Goal: Information Seeking & Learning: Learn about a topic

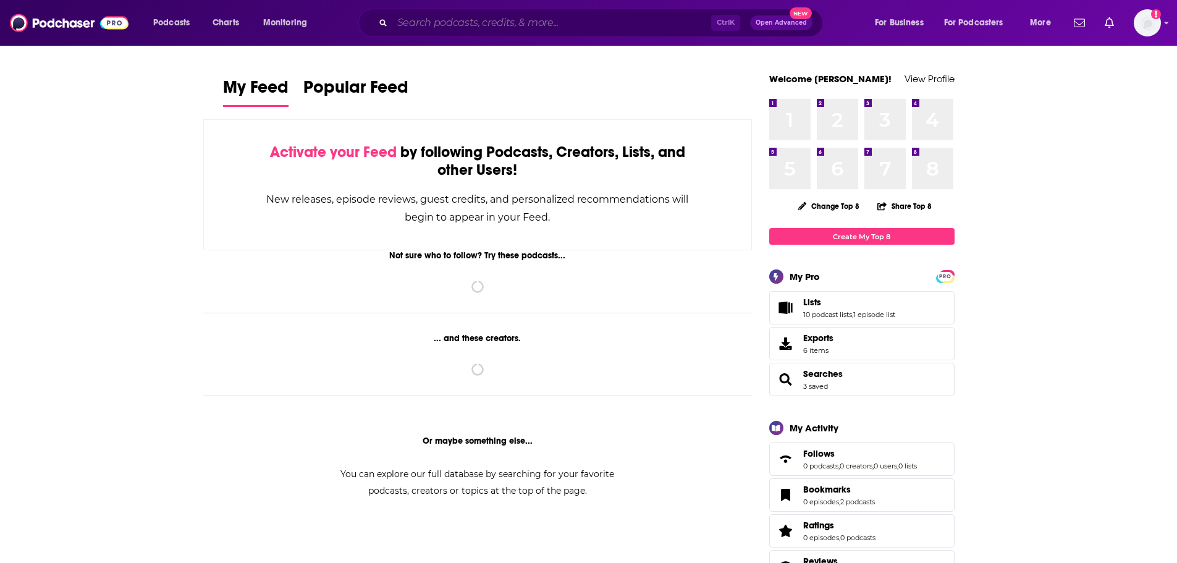
click at [527, 23] on input "Search podcasts, credits, & more..." at bounding box center [551, 23] width 319 height 20
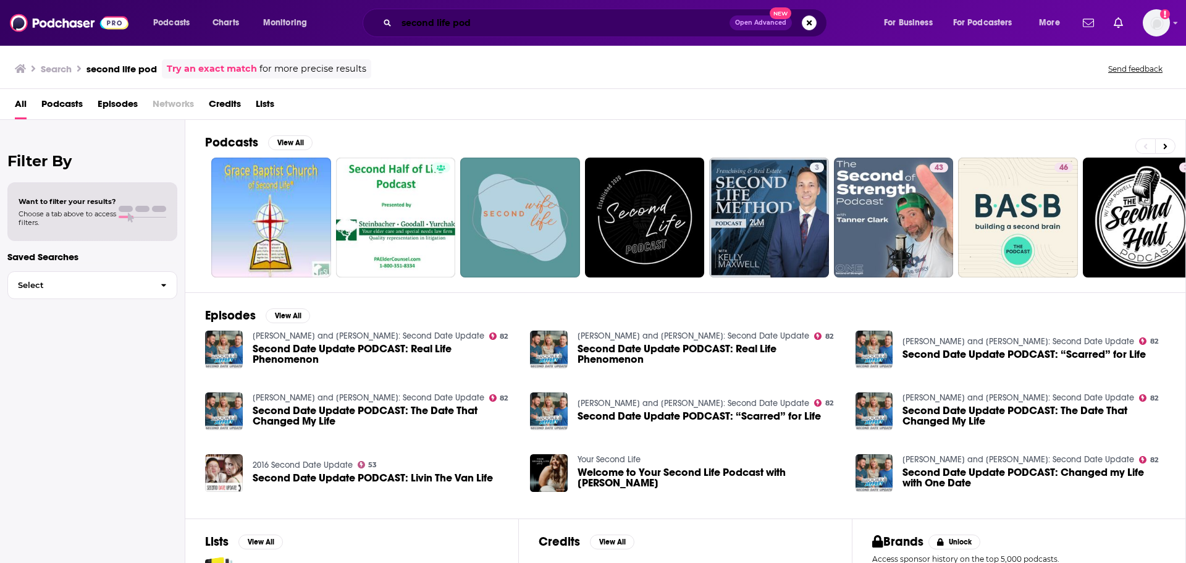
click at [458, 23] on input "second life pod" at bounding box center [563, 23] width 333 height 20
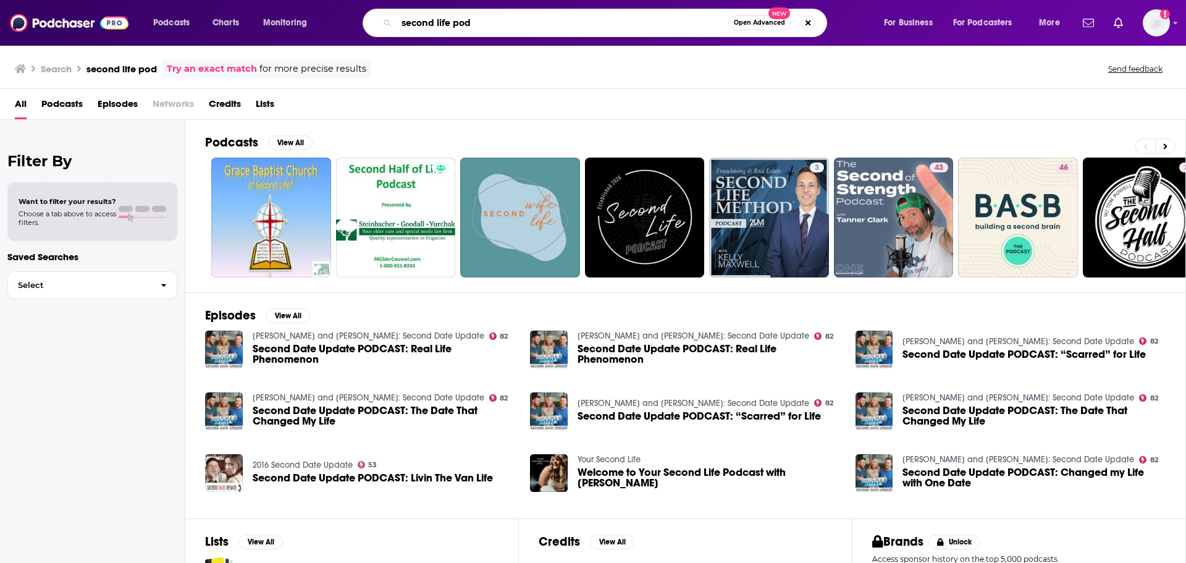
click at [458, 23] on input "second life pod" at bounding box center [563, 23] width 332 height 20
type input "second life"
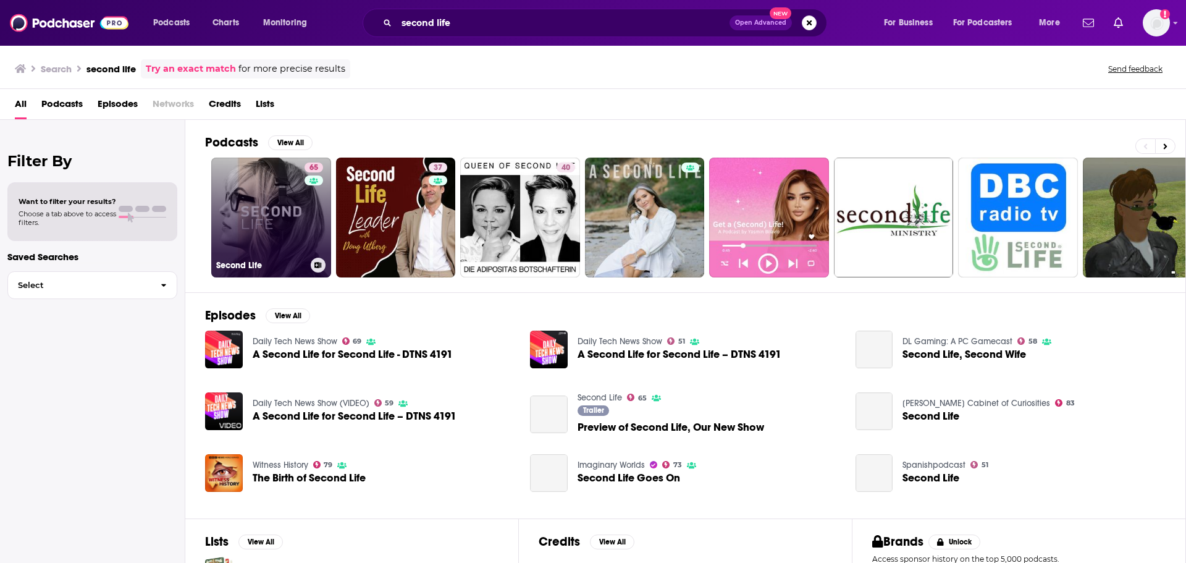
click at [298, 224] on link "65 Second Life" at bounding box center [271, 217] width 120 height 120
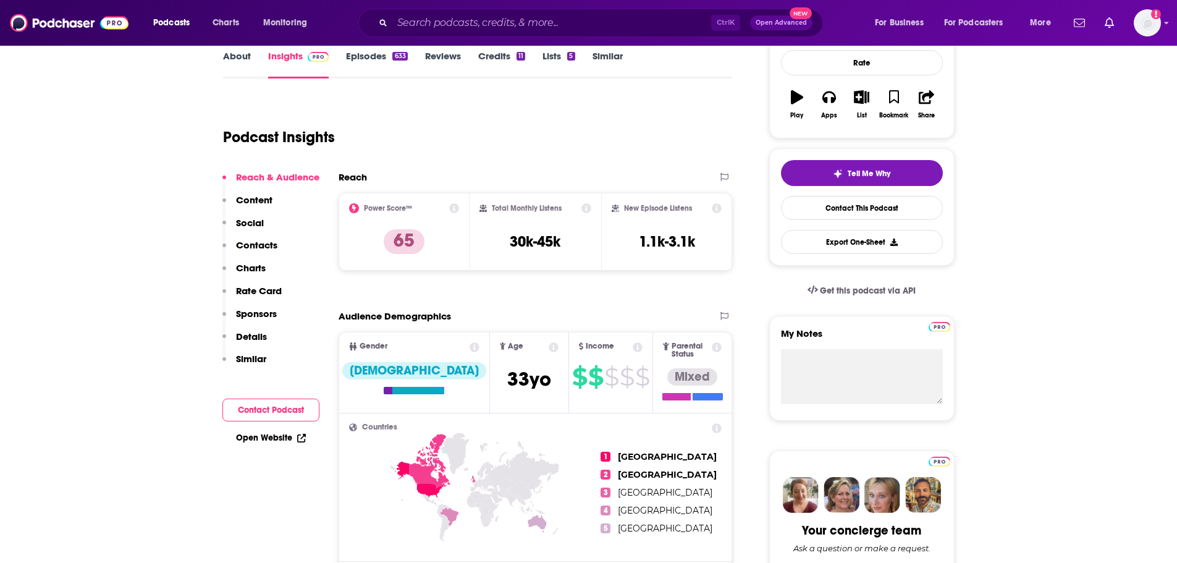
click at [279, 242] on div "Reach & Audience Content Social Contacts Charts Rate Card Sponsors Details Simi…" at bounding box center [270, 273] width 97 height 204
click at [273, 245] on p "Contacts" at bounding box center [256, 245] width 41 height 12
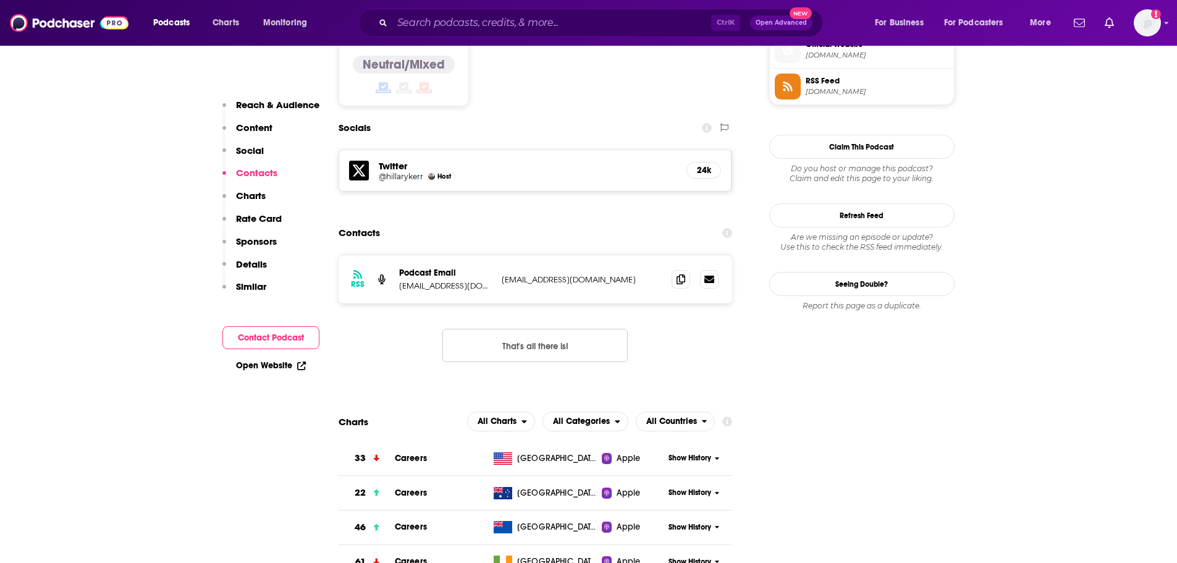
scroll to position [1017, 0]
click at [484, 22] on input "Search podcasts, credits, & more..." at bounding box center [551, 23] width 319 height 20
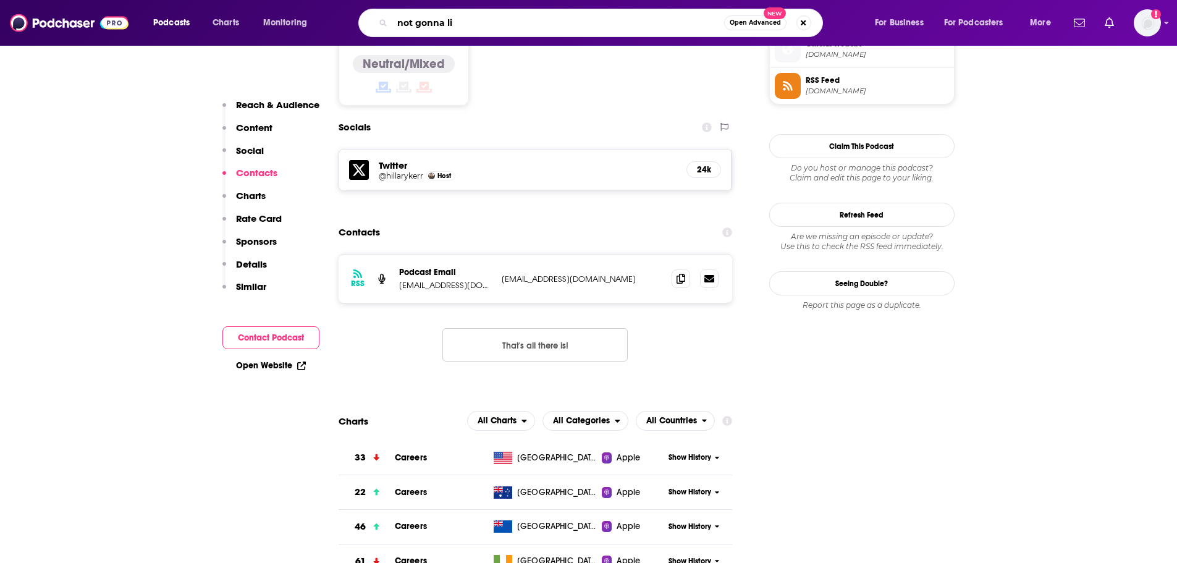
type input "not gonna lie"
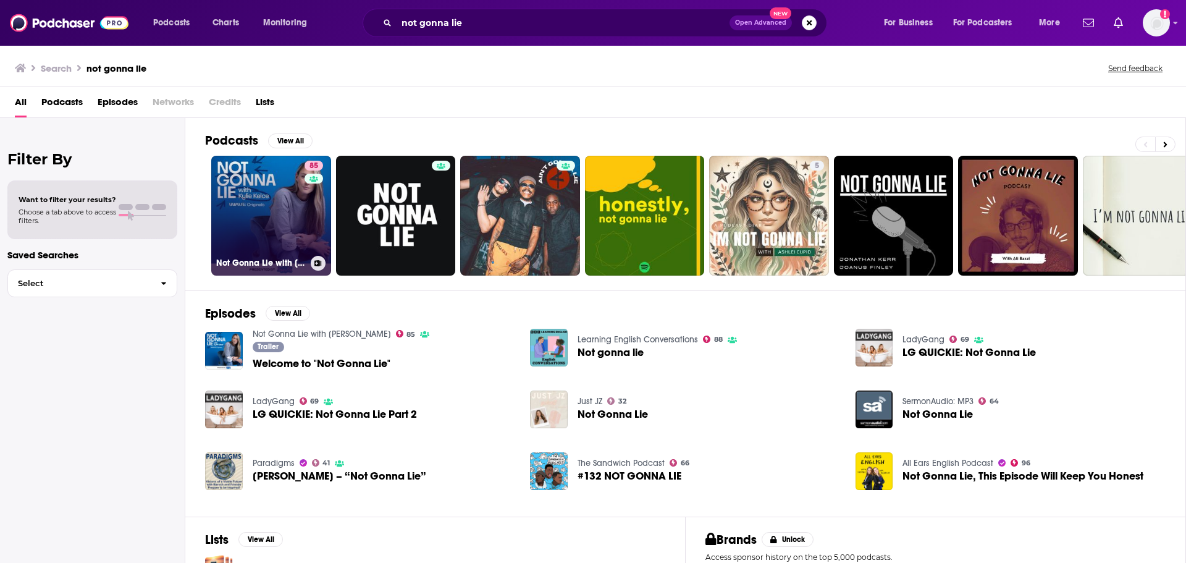
click at [253, 208] on link "85 Not Gonna Lie with [PERSON_NAME]" at bounding box center [271, 216] width 120 height 120
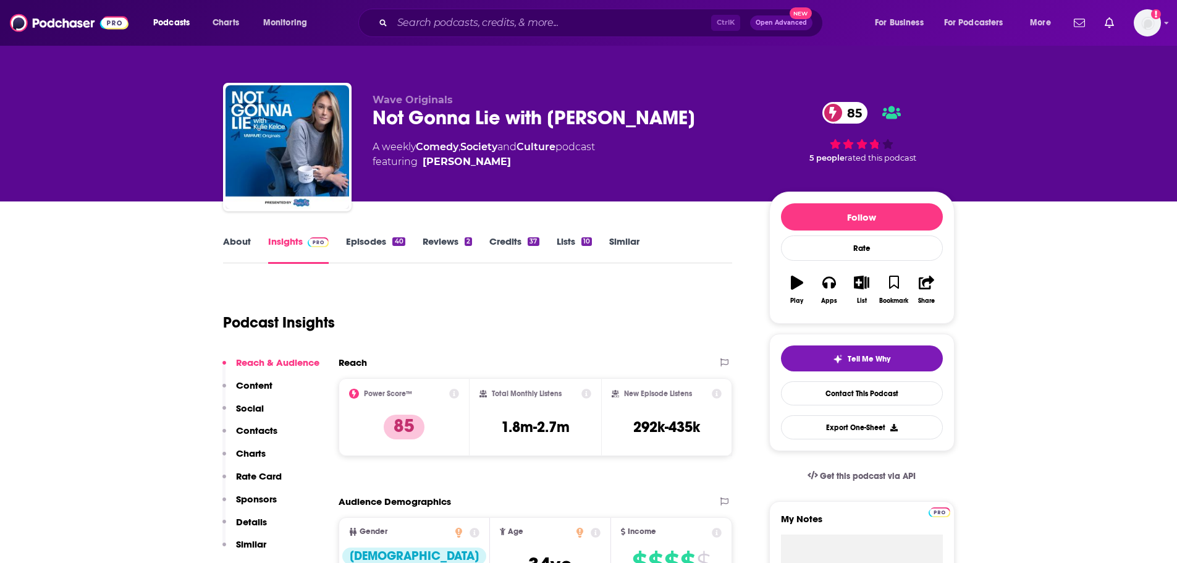
click at [379, 243] on link "Episodes 40" at bounding box center [375, 249] width 59 height 28
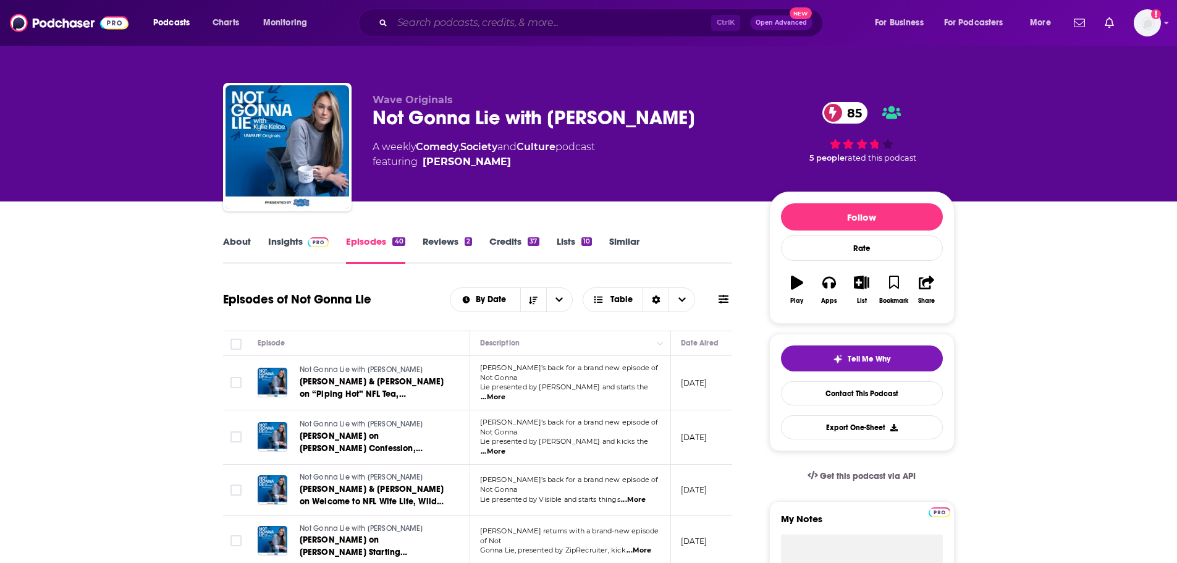
click at [553, 22] on input "Search podcasts, credits, & more..." at bounding box center [551, 23] width 319 height 20
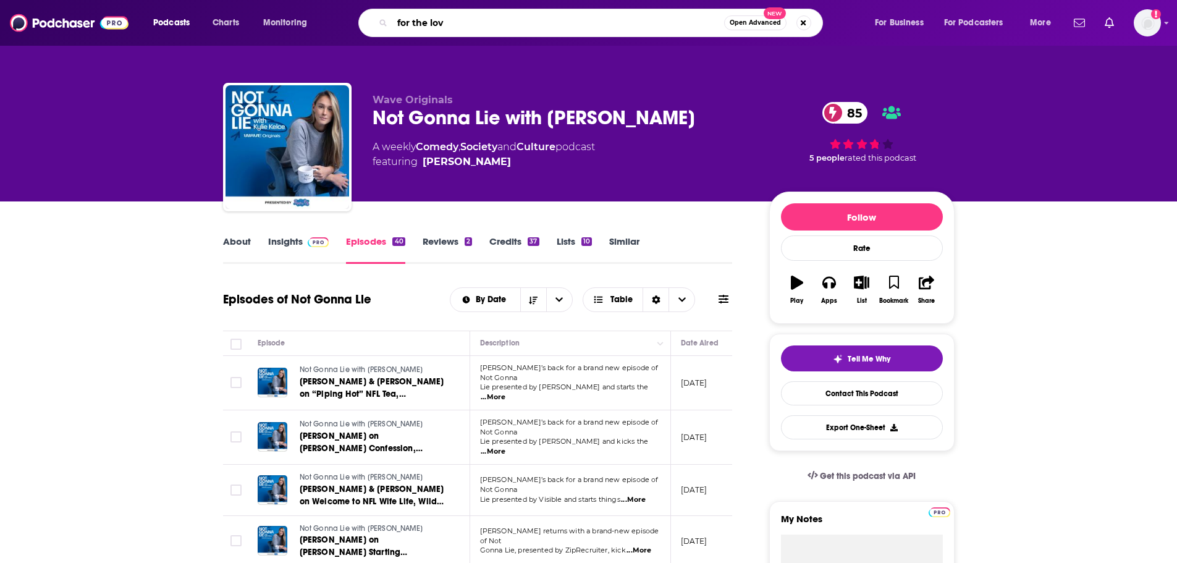
type input "for the love"
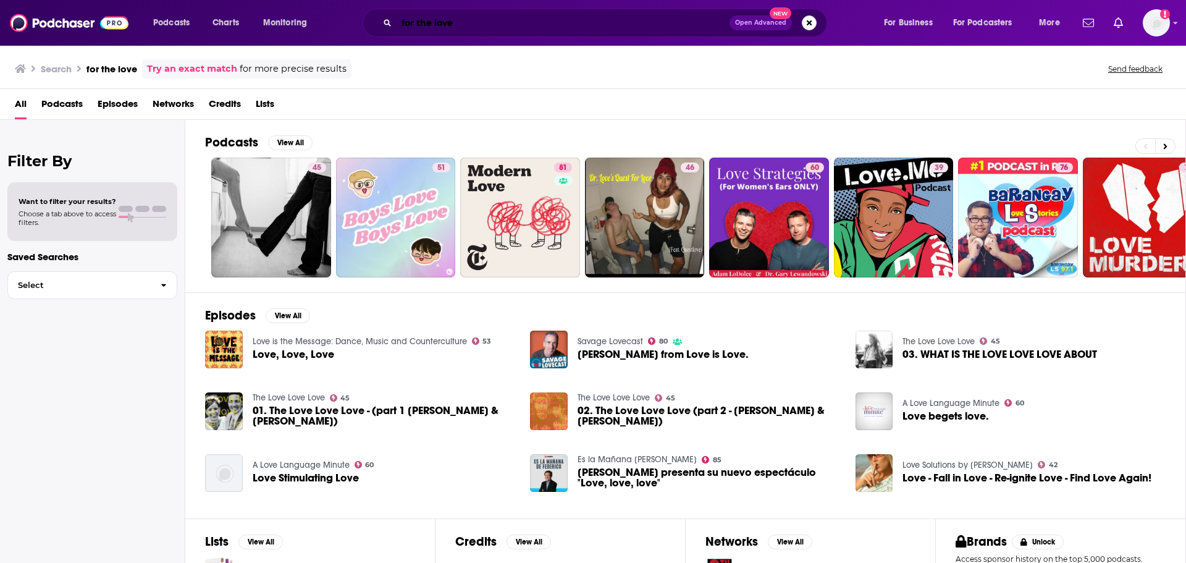
click at [489, 28] on input "for the love" at bounding box center [563, 23] width 333 height 20
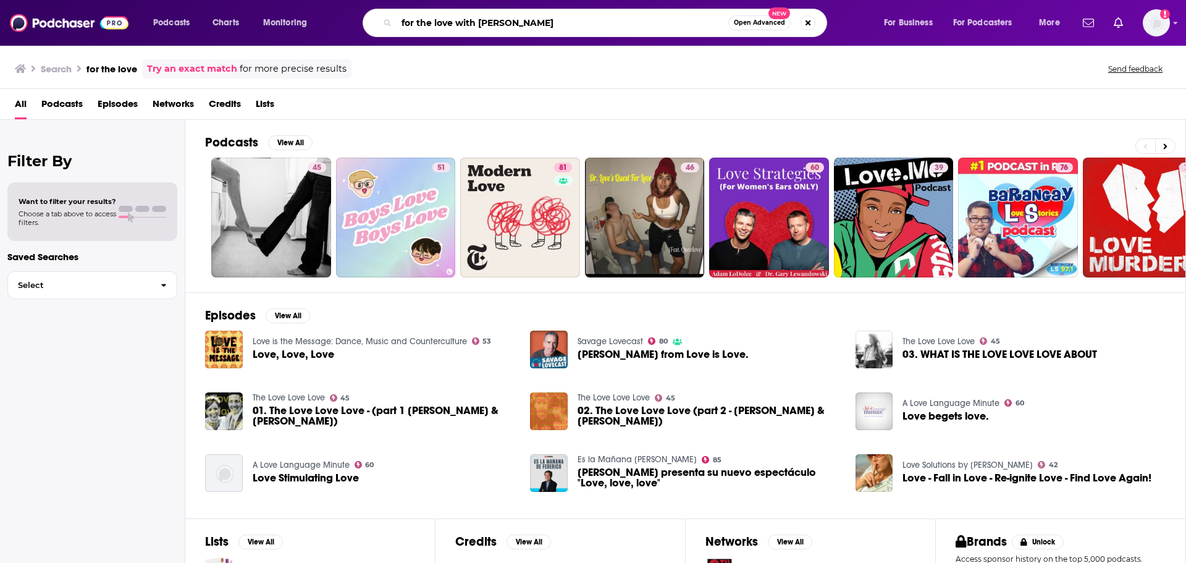
type input "for the love with [PERSON_NAME]"
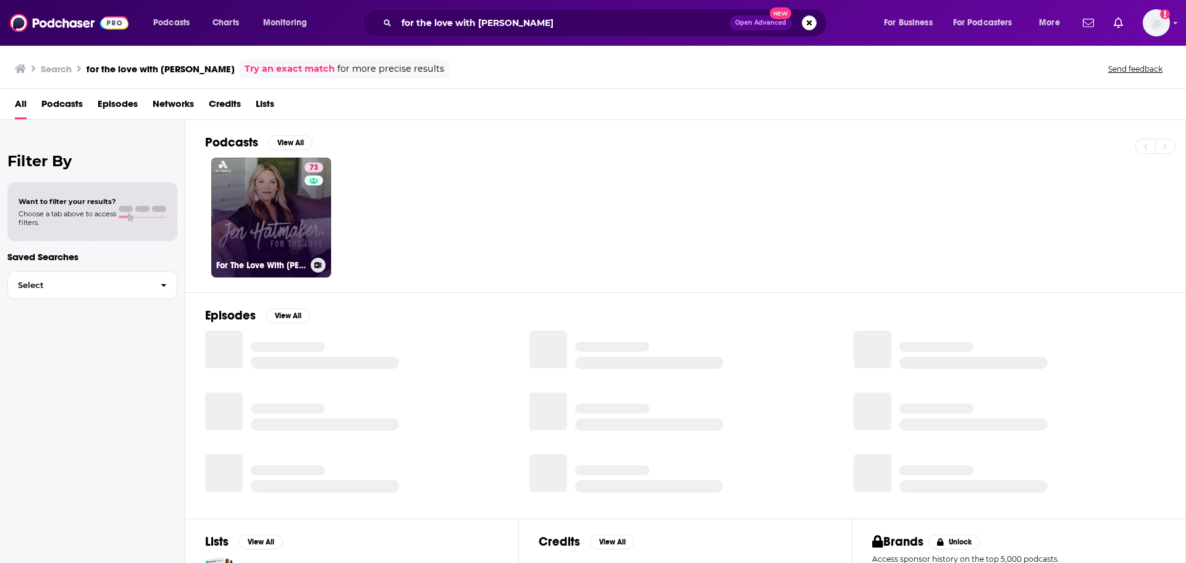
click at [261, 227] on link "73 For The Love With [PERSON_NAME] Podcast" at bounding box center [271, 217] width 120 height 120
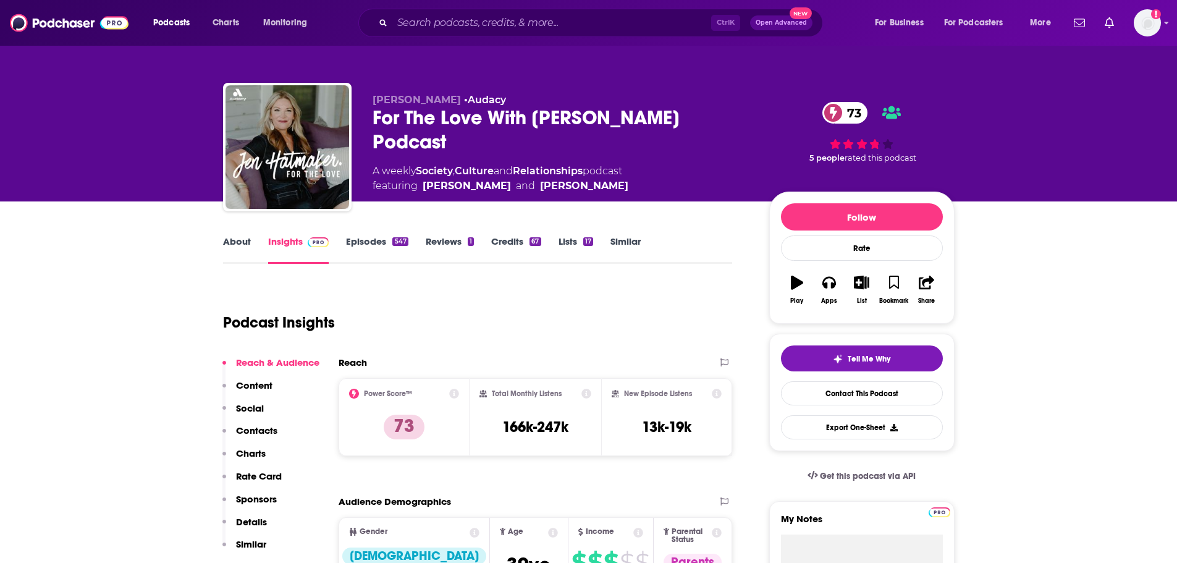
click at [367, 245] on link "Episodes 547" at bounding box center [377, 249] width 62 height 28
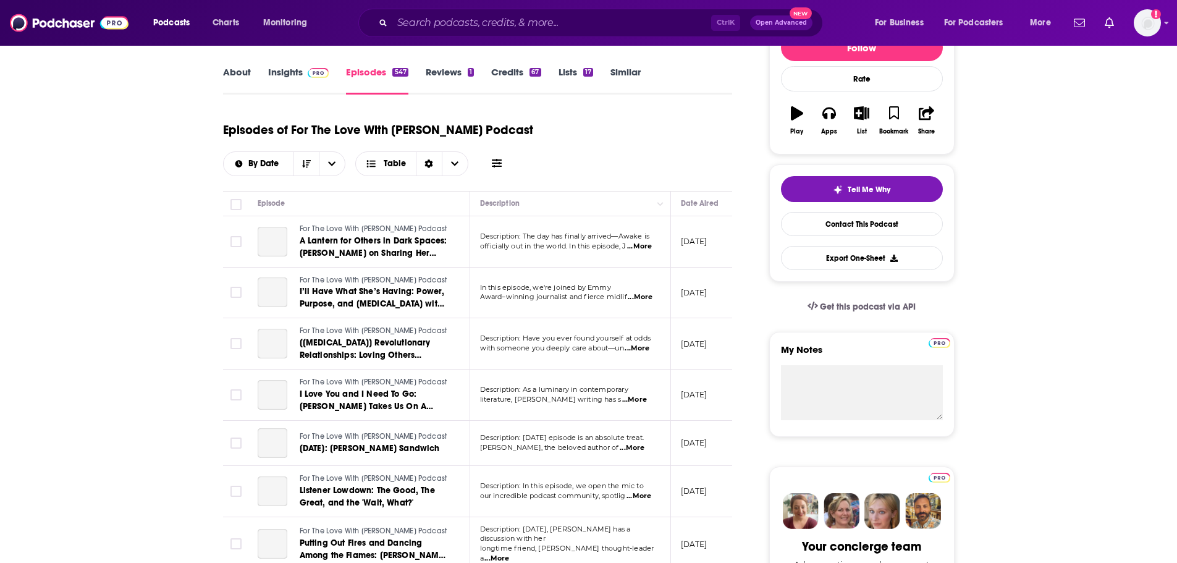
scroll to position [185, 0]
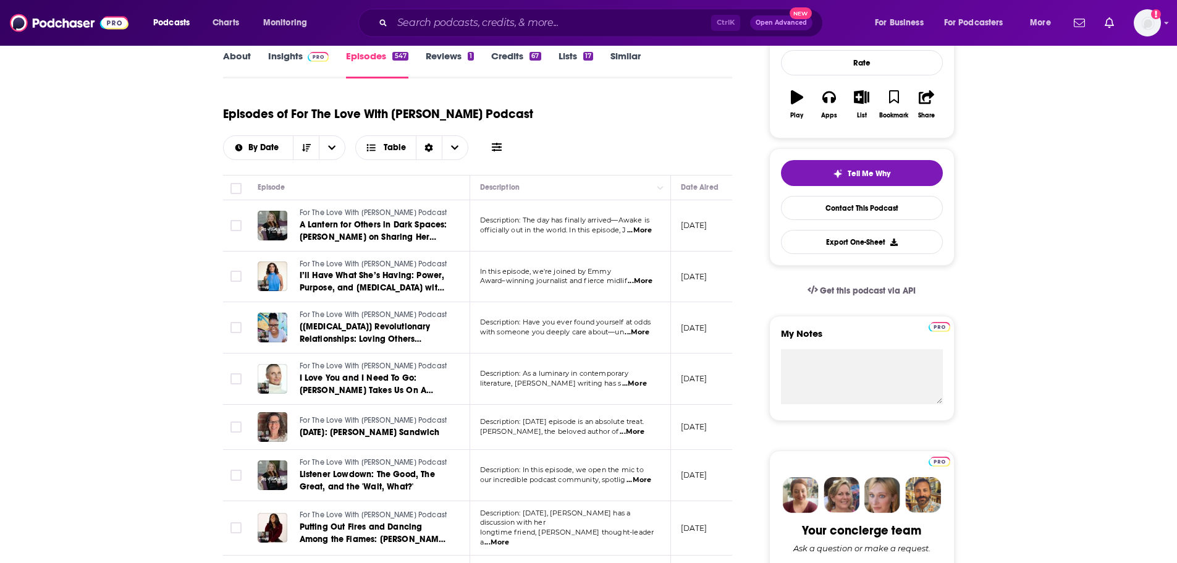
click at [652, 283] on span "...More" at bounding box center [639, 281] width 25 height 10
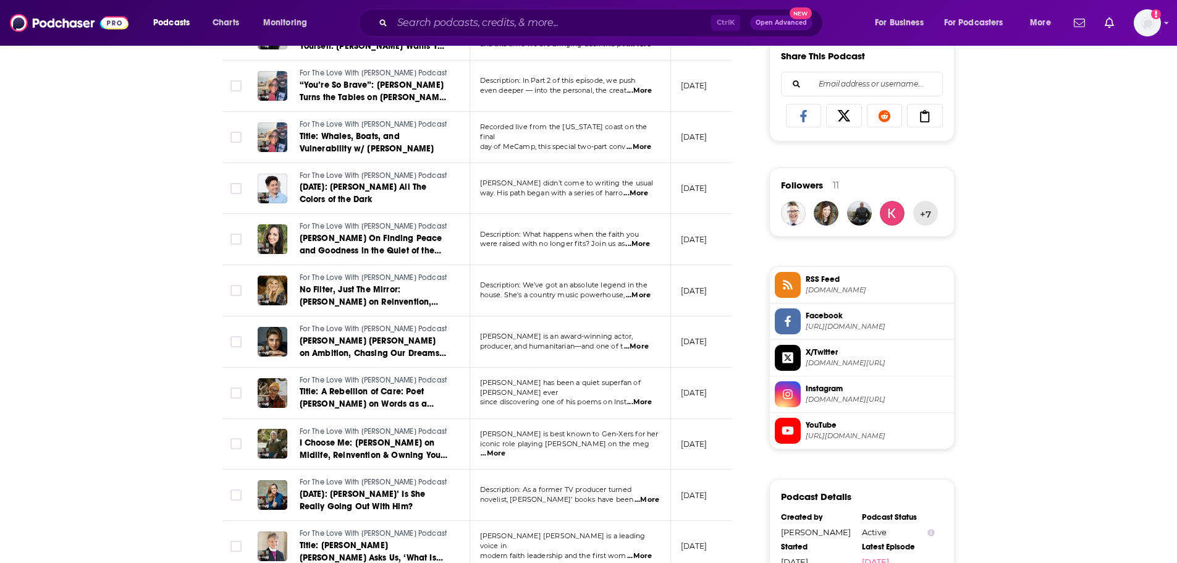
scroll to position [803, 0]
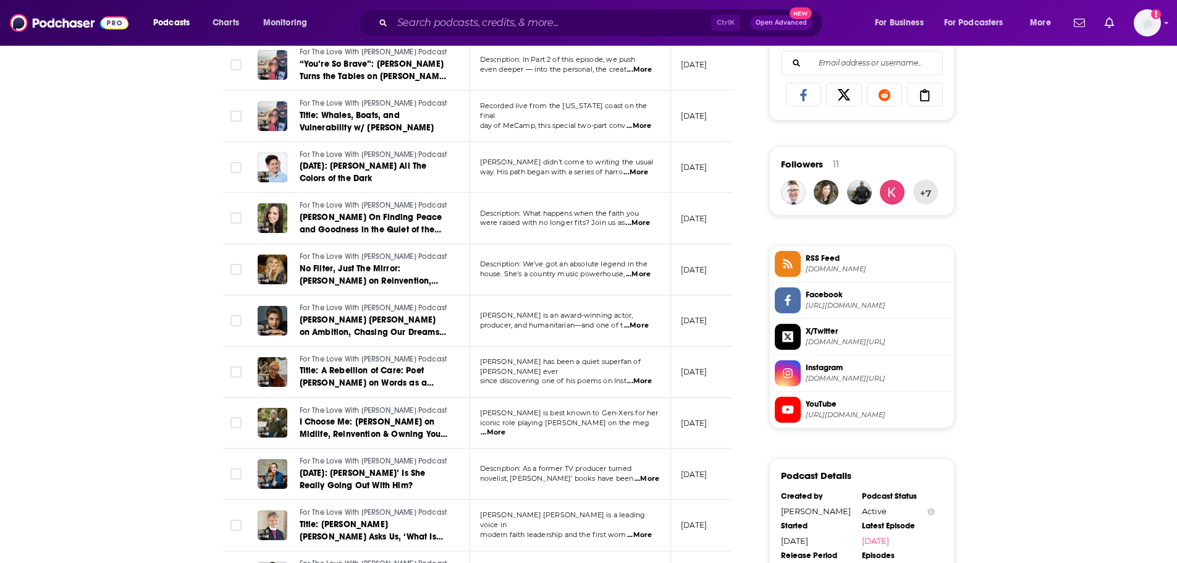
click at [634, 225] on span "...More" at bounding box center [637, 223] width 25 height 10
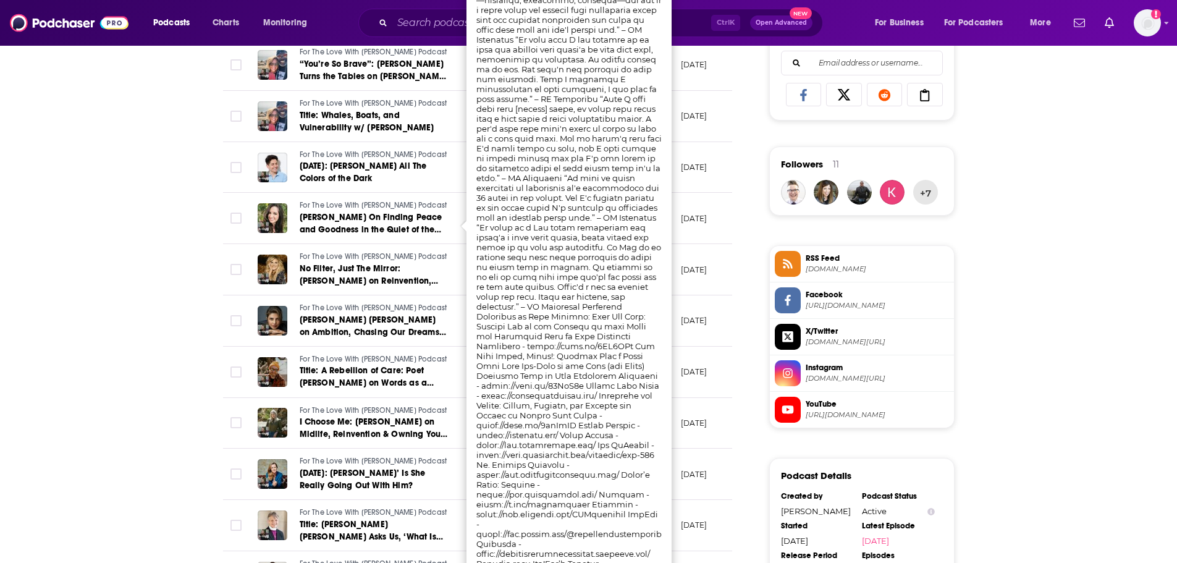
click at [184, 241] on div "About Insights Episodes 547 Reviews 1 Credits 67 Lists 17 Similar Episodes of F…" at bounding box center [588, 224] width 1177 height 1653
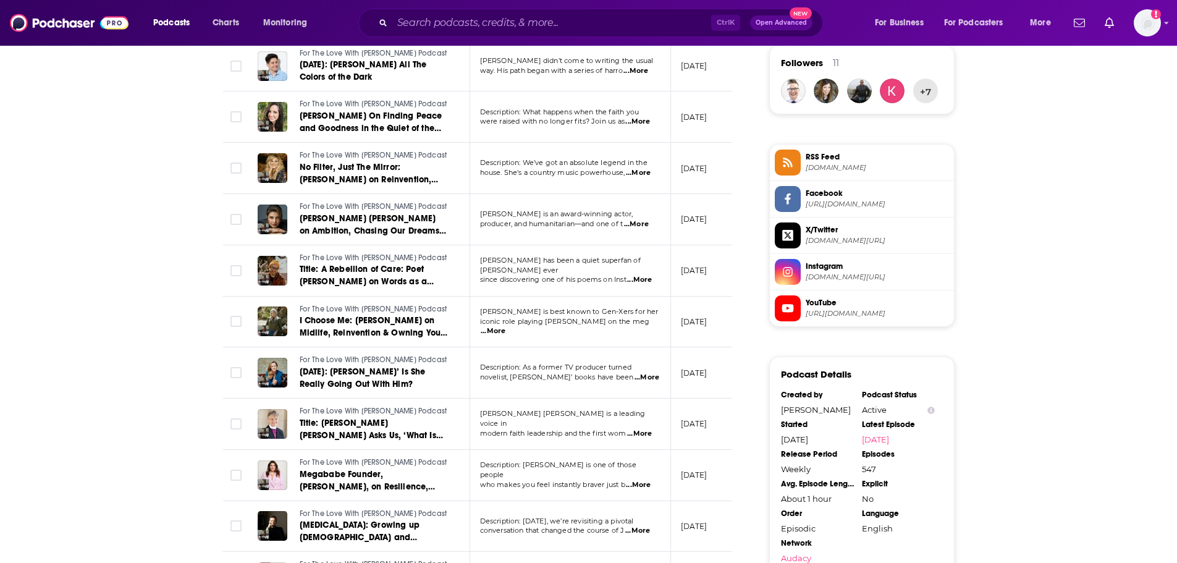
scroll to position [926, 0]
